Goal: Check status: Verify the current state of an ongoing process or item

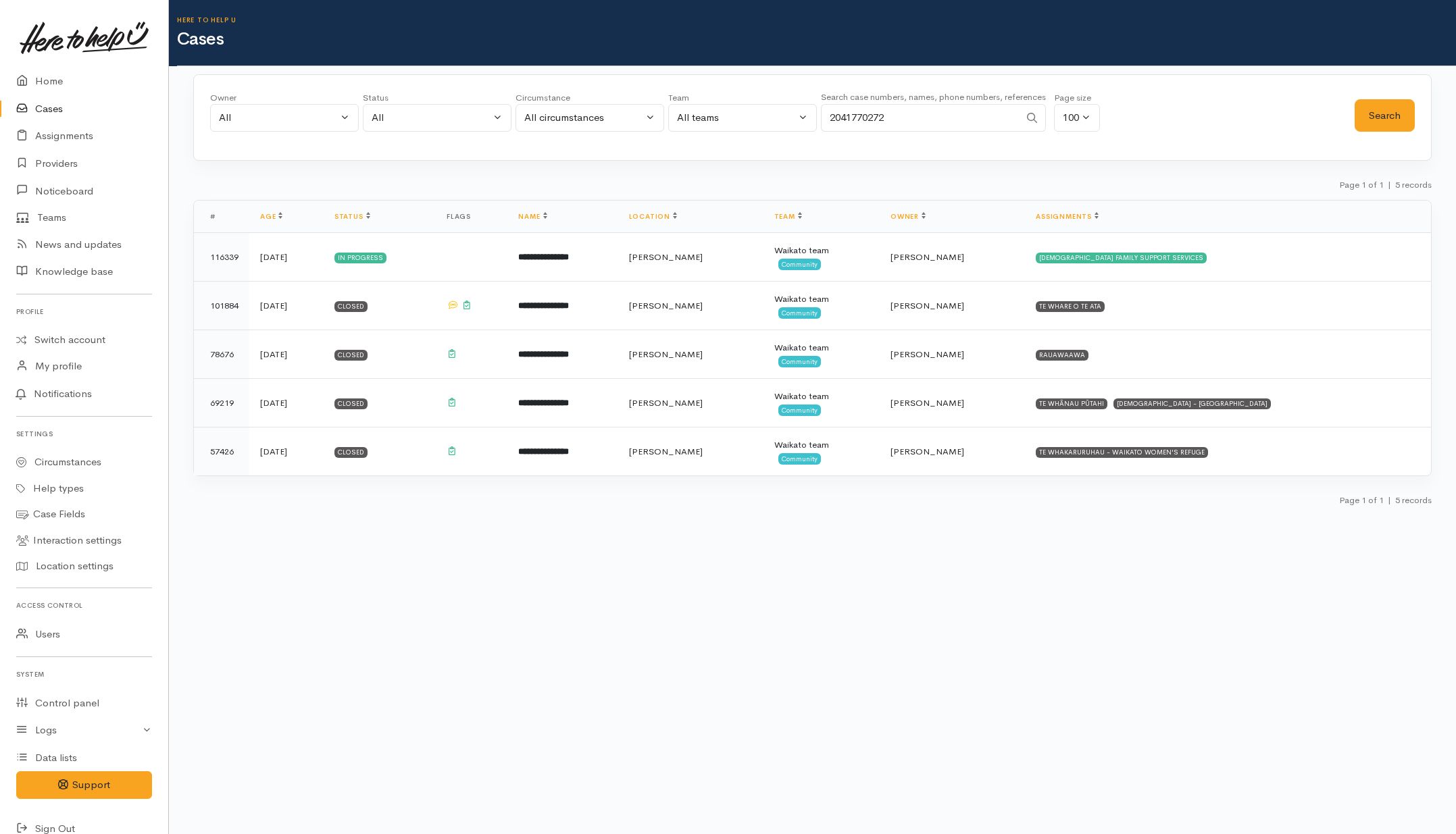
select select "All"
drag, startPoint x: 934, startPoint y: 116, endPoint x: 865, endPoint y: 114, distance: 69.0
click at [865, 114] on input "2041770272" at bounding box center [920, 118] width 199 height 28
click at [929, 124] on input "2041770272" at bounding box center [920, 118] width 199 height 28
type input "2041708225"
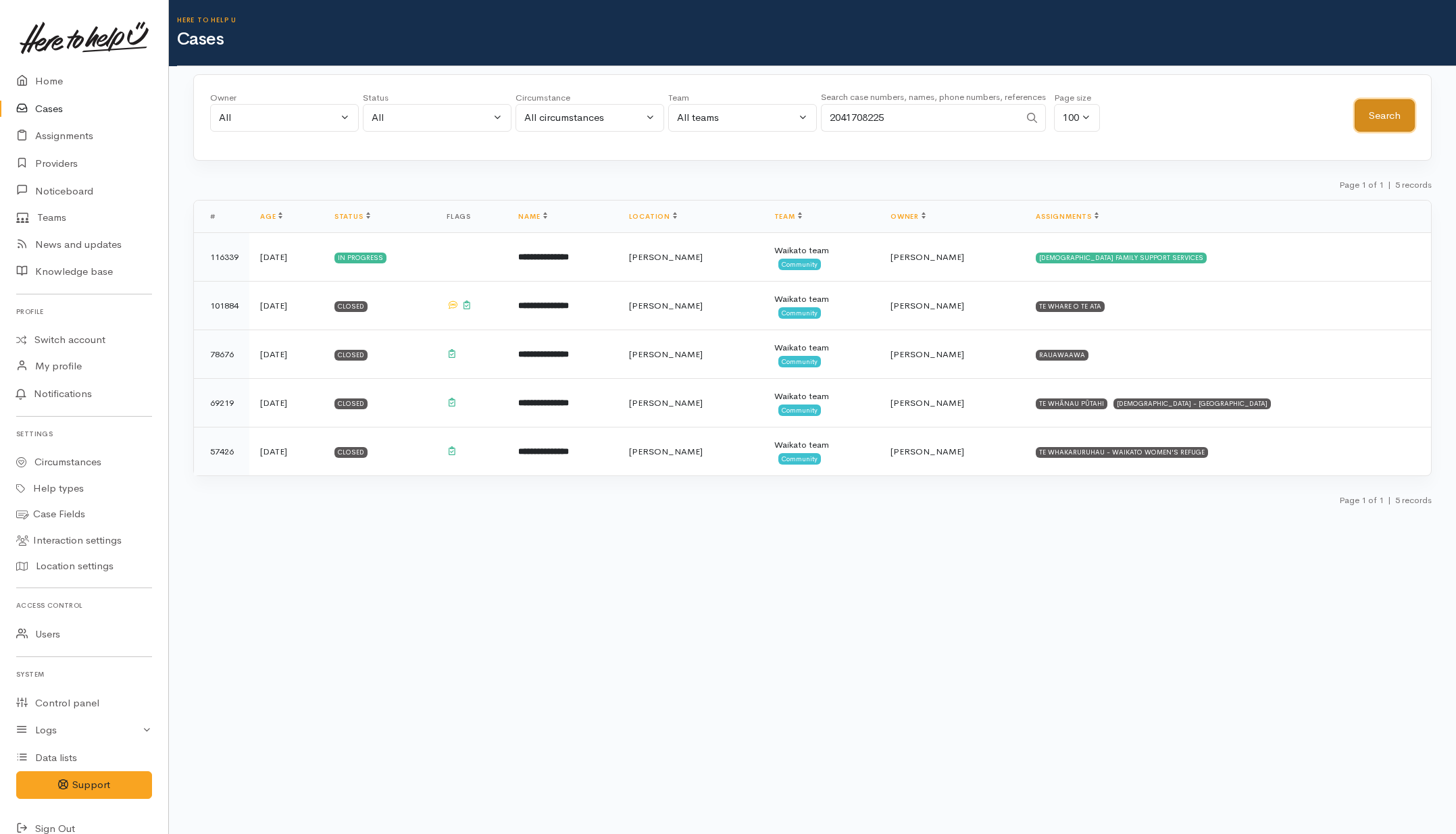
click at [1386, 115] on button "Search" at bounding box center [1385, 116] width 60 height 33
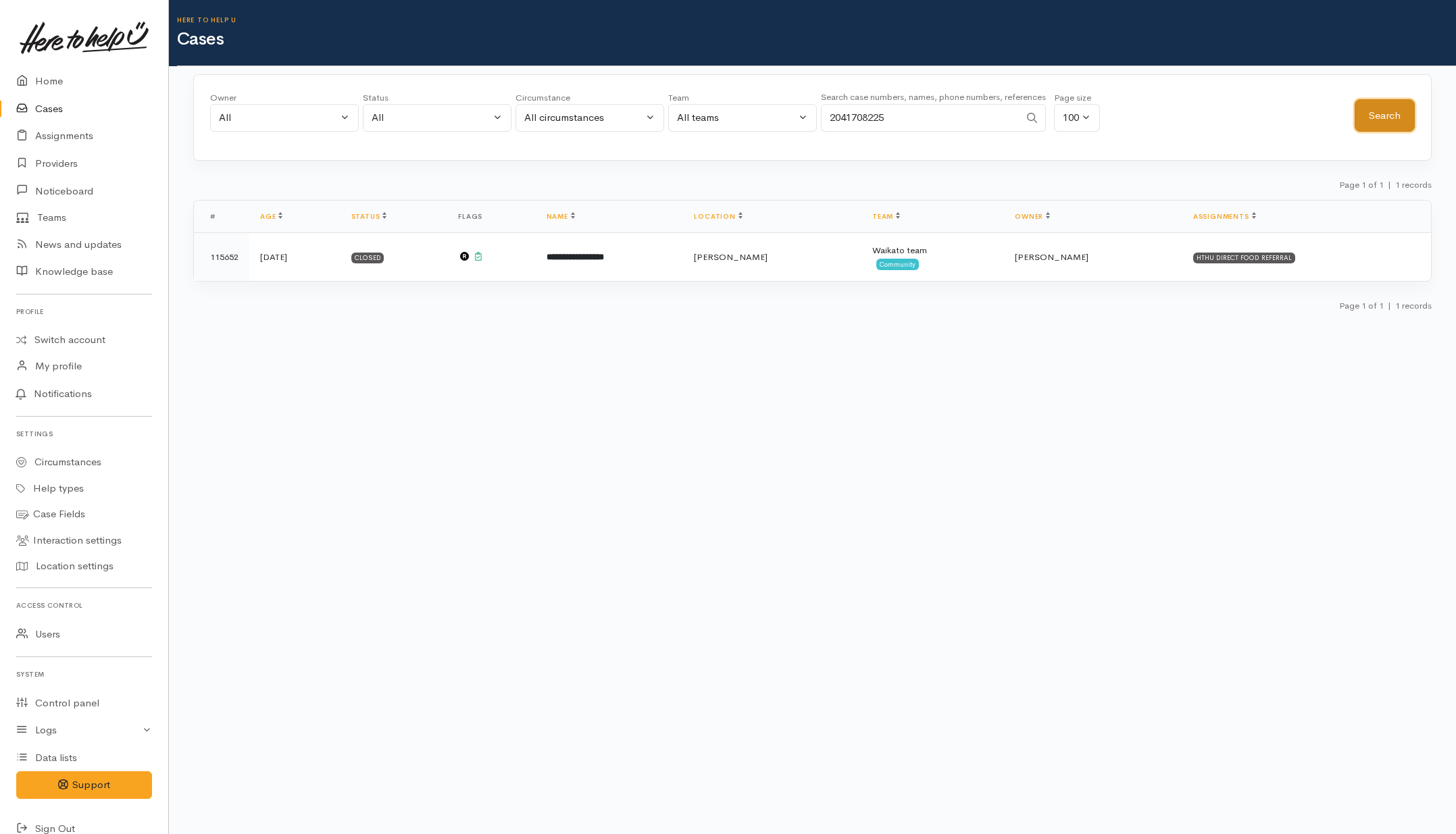
click at [1387, 118] on button "Search" at bounding box center [1385, 116] width 60 height 33
click at [66, 331] on link "Switch account" at bounding box center [84, 340] width 169 height 26
drag, startPoint x: 897, startPoint y: 123, endPoint x: 801, endPoint y: 123, distance: 96.0
click at [801, 123] on div "Owner All My cases [PERSON_NAME] ('Here to help u') [PERSON_NAME] ('Here to hel…" at bounding box center [782, 115] width 1145 height 49
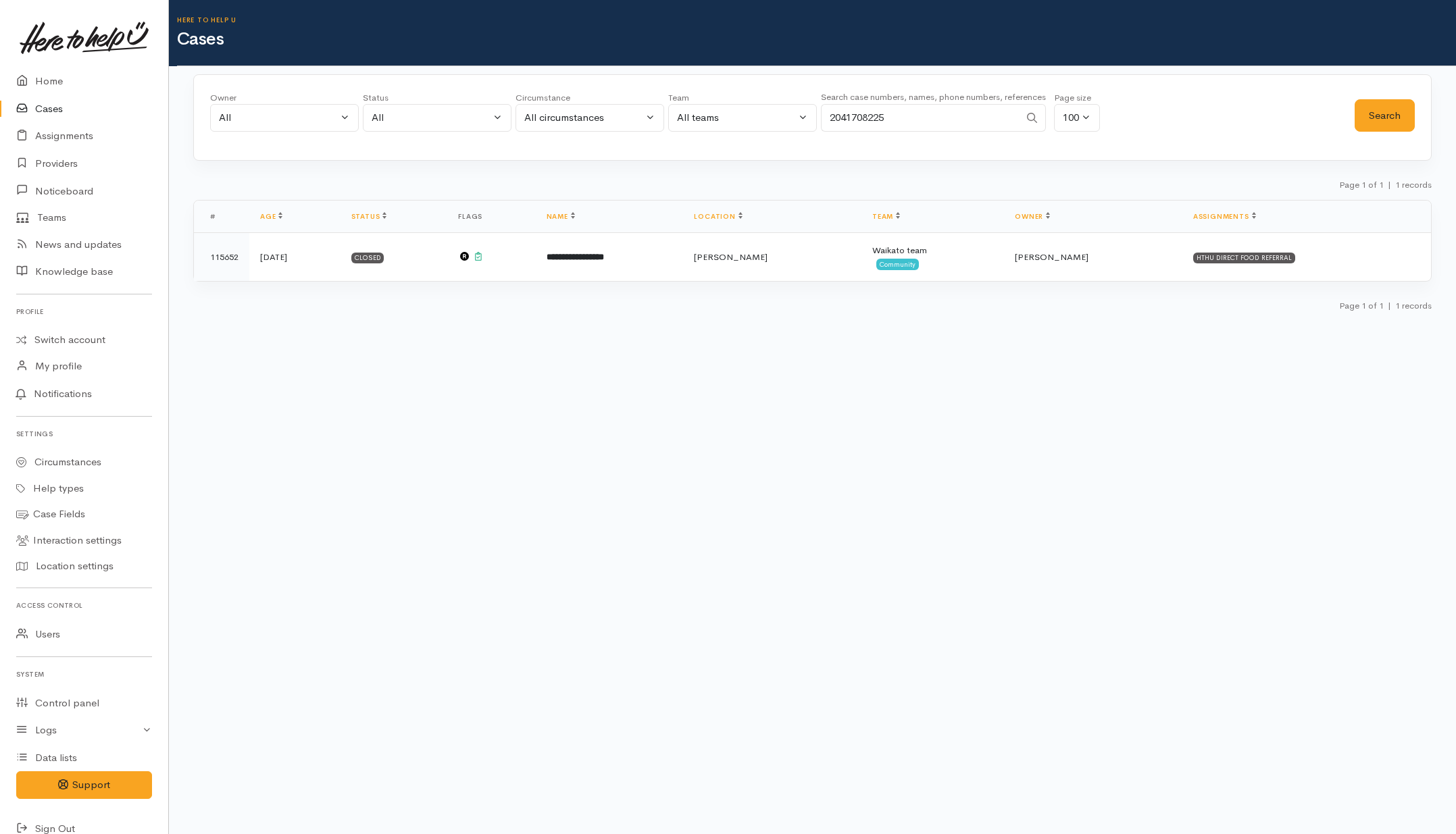
paste input "2 127 320"
click at [843, 115] on input "22 127 3205" at bounding box center [920, 118] width 199 height 28
click at [862, 118] on input "22127 3205" at bounding box center [920, 118] width 199 height 28
click at [1411, 105] on button "Search" at bounding box center [1385, 116] width 60 height 33
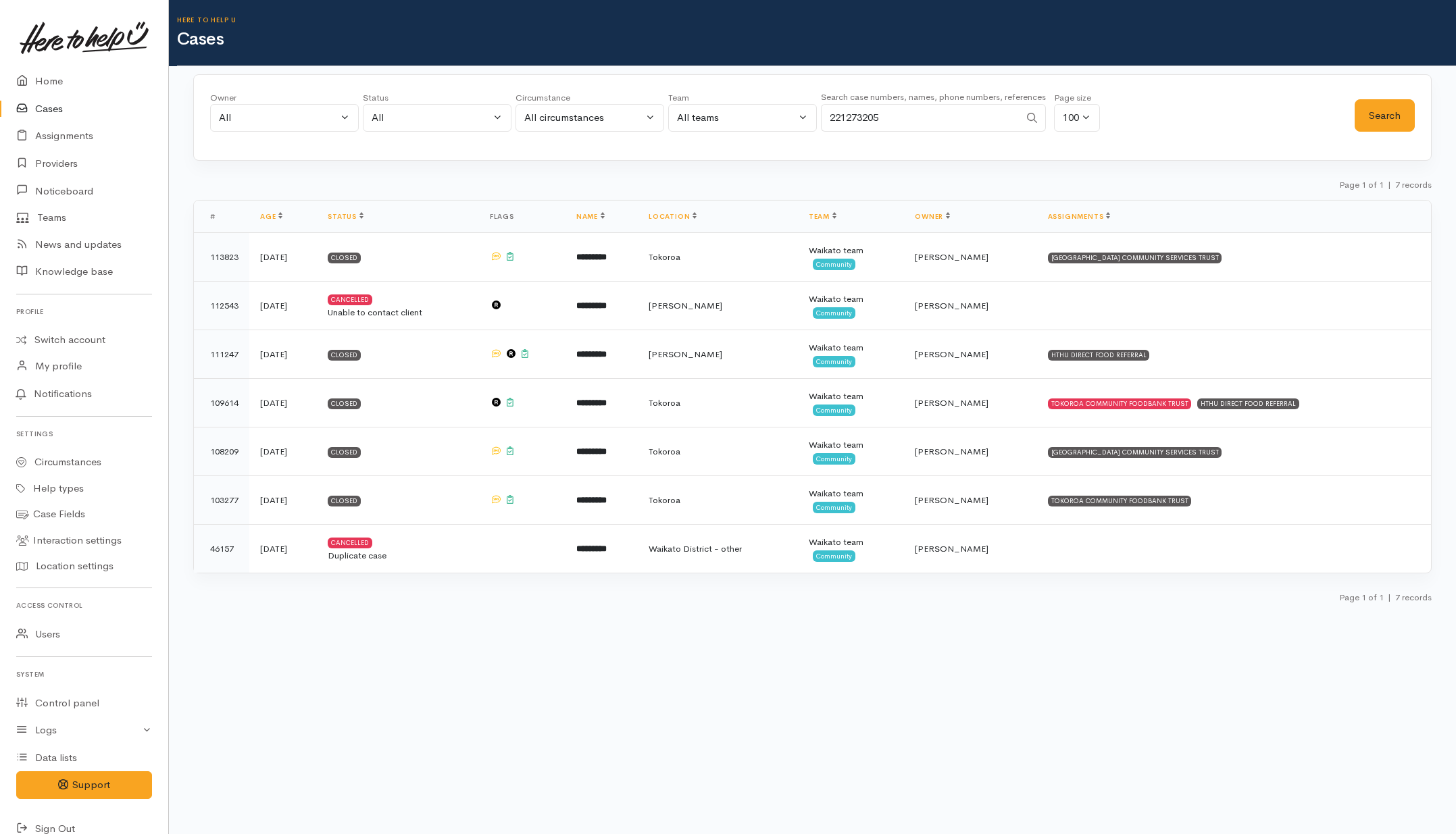
drag, startPoint x: 895, startPoint y: 121, endPoint x: 666, endPoint y: 120, distance: 229.0
click at [666, 120] on div "Owner All My cases [PERSON_NAME] ('Here to help u') [PERSON_NAME] ('Here to hel…" at bounding box center [782, 115] width 1145 height 49
type input "02108218479"
click at [1378, 122] on button "Search" at bounding box center [1385, 116] width 60 height 33
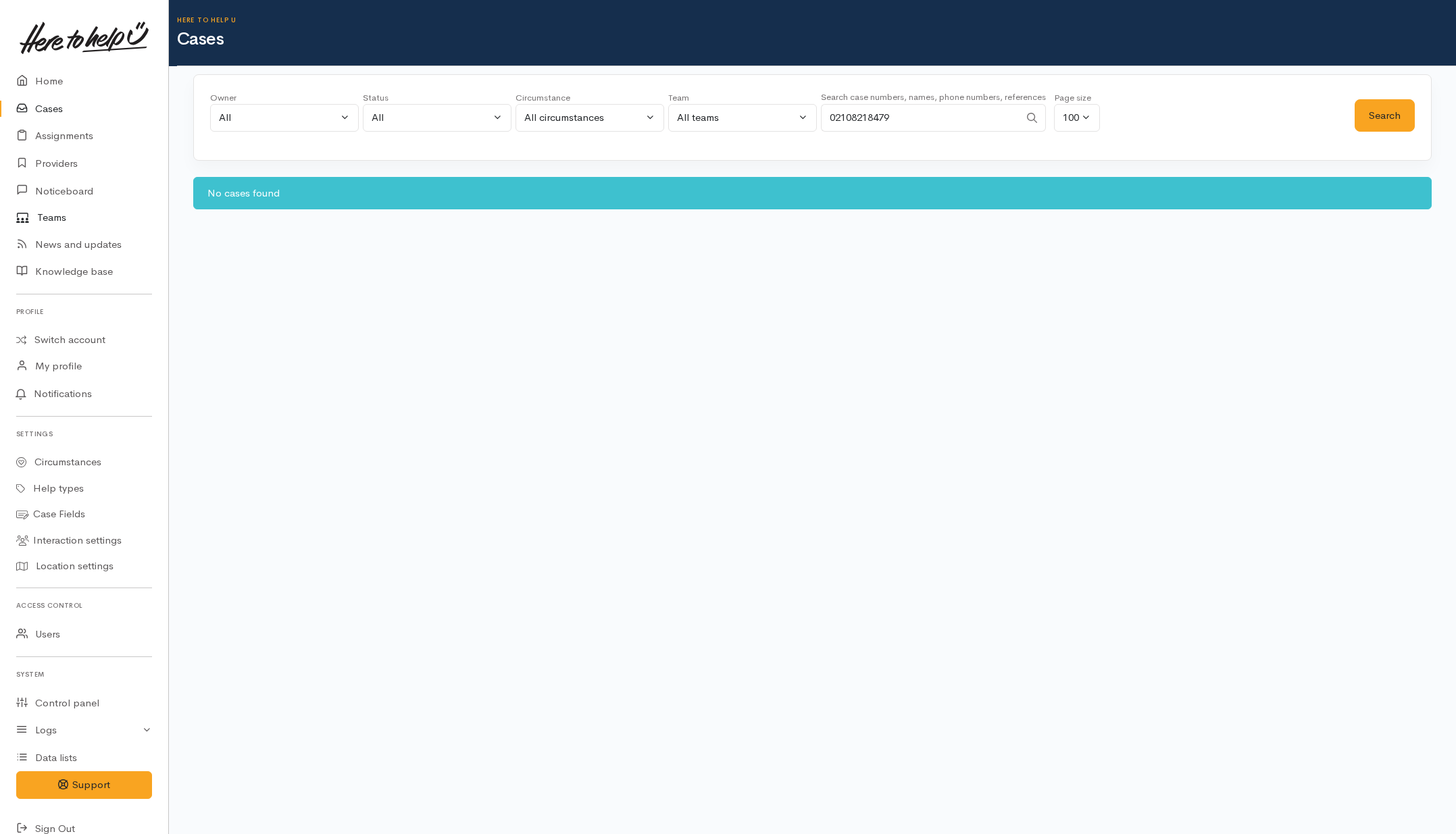
drag, startPoint x: 46, startPoint y: 212, endPoint x: 34, endPoint y: 212, distance: 12.0
click at [46, 212] on link "Teams" at bounding box center [84, 217] width 169 height 26
